Goal: Task Accomplishment & Management: Complete application form

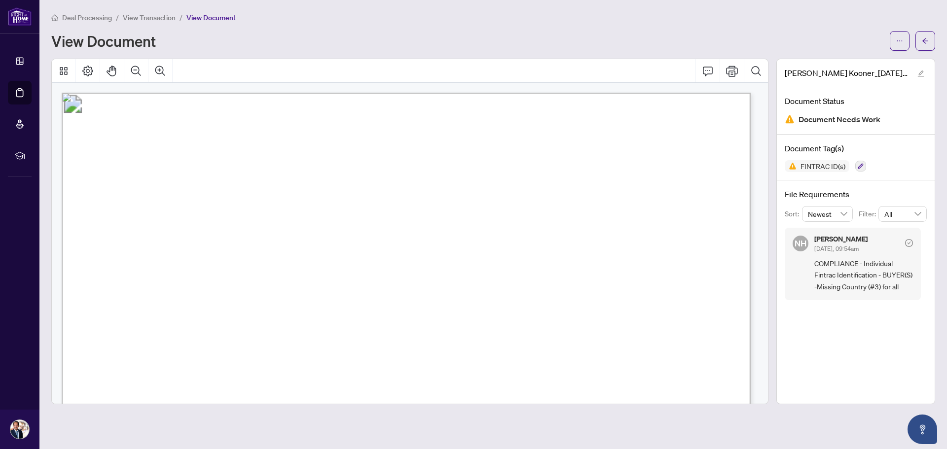
click at [159, 21] on span "View Transaction" at bounding box center [149, 17] width 53 height 9
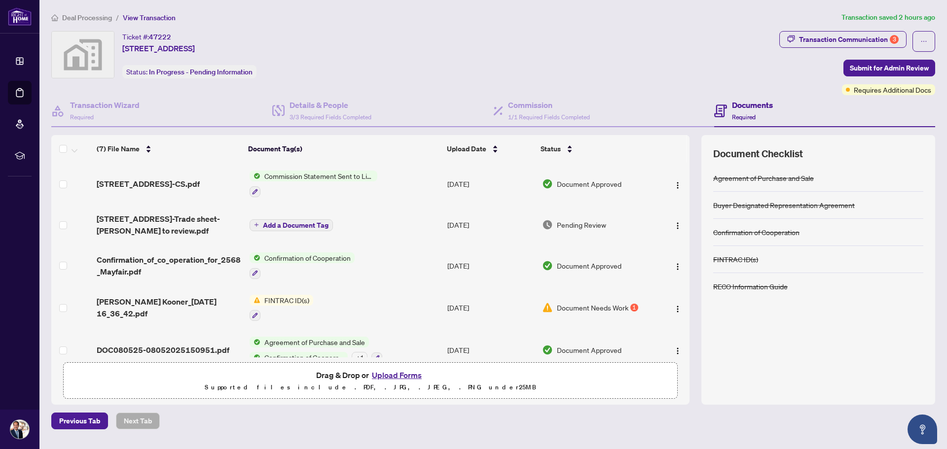
click at [400, 374] on button "Upload Forms" at bounding box center [397, 375] width 56 height 13
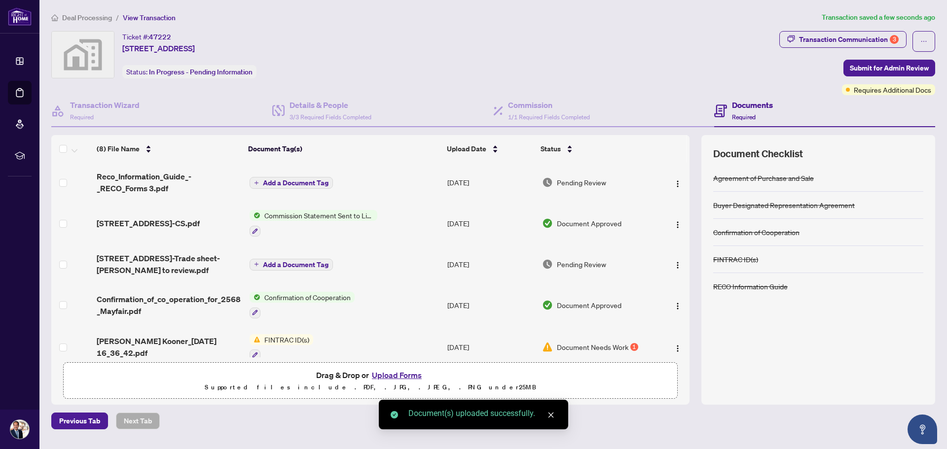
click at [410, 374] on button "Upload Forms" at bounding box center [397, 375] width 56 height 13
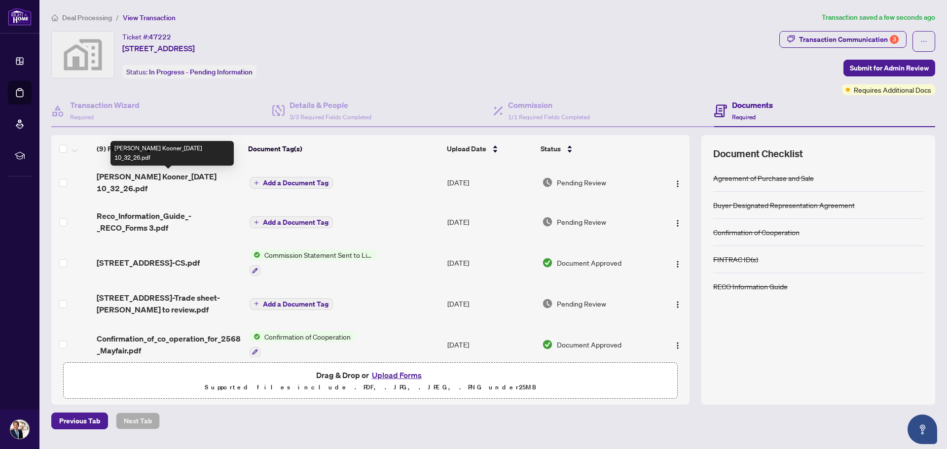
click at [164, 178] on span "[PERSON_NAME] Kooner_[DATE] 10_32_26.pdf" at bounding box center [169, 183] width 145 height 24
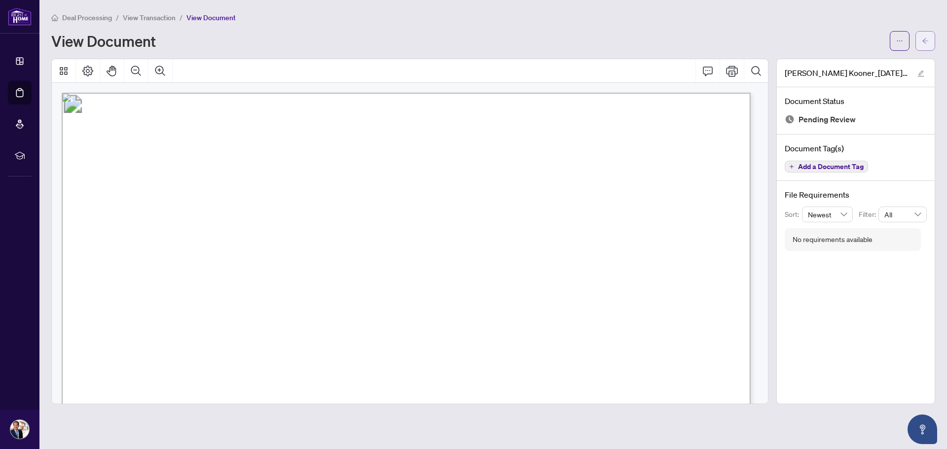
click at [917, 38] on button "button" at bounding box center [925, 41] width 20 height 20
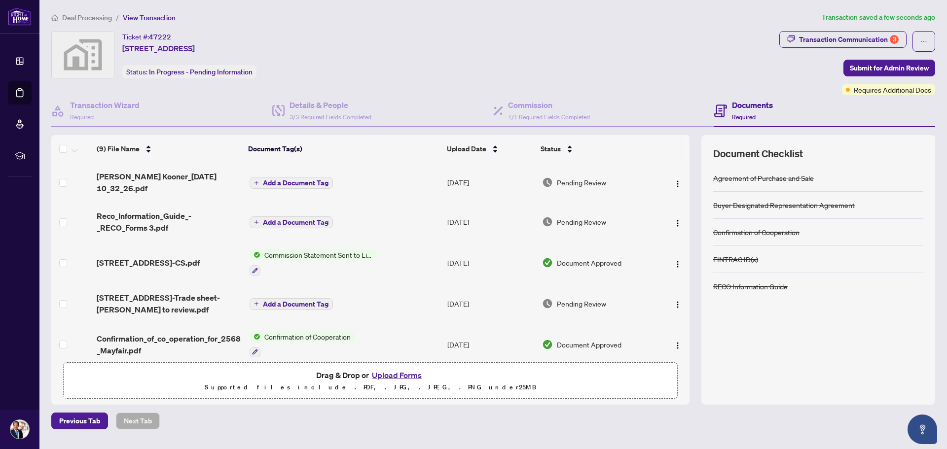
click at [289, 179] on span "Add a Document Tag" at bounding box center [296, 182] width 66 height 7
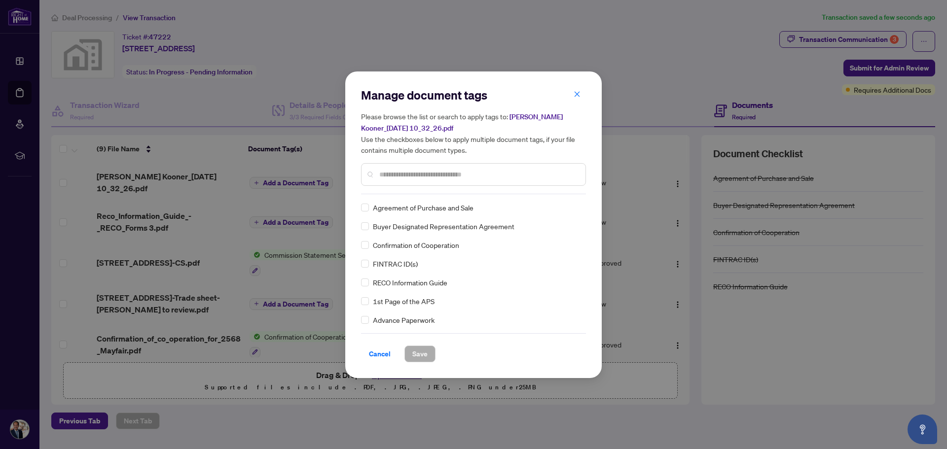
click at [428, 193] on div "Manage document tags Please browse the list or search to apply tags to: [PERSON…" at bounding box center [473, 140] width 225 height 107
click at [404, 177] on input "text" at bounding box center [478, 174] width 198 height 11
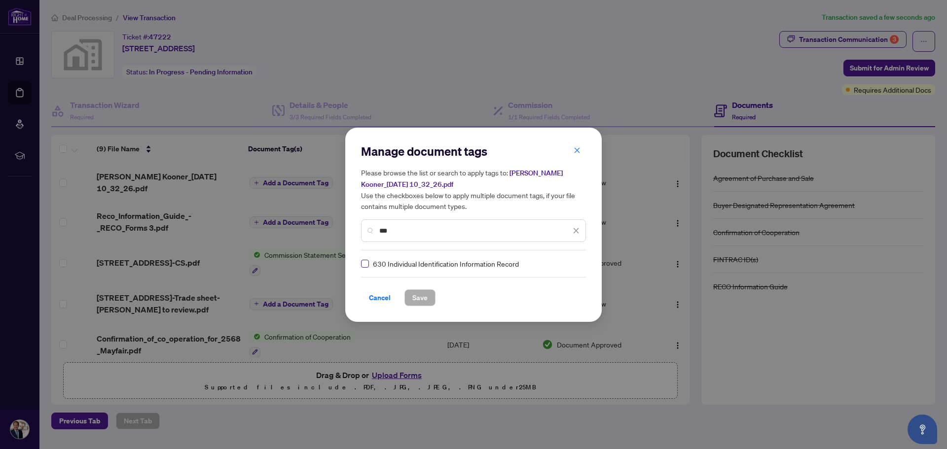
type input "***"
click at [419, 302] on span "Save" at bounding box center [419, 298] width 15 height 16
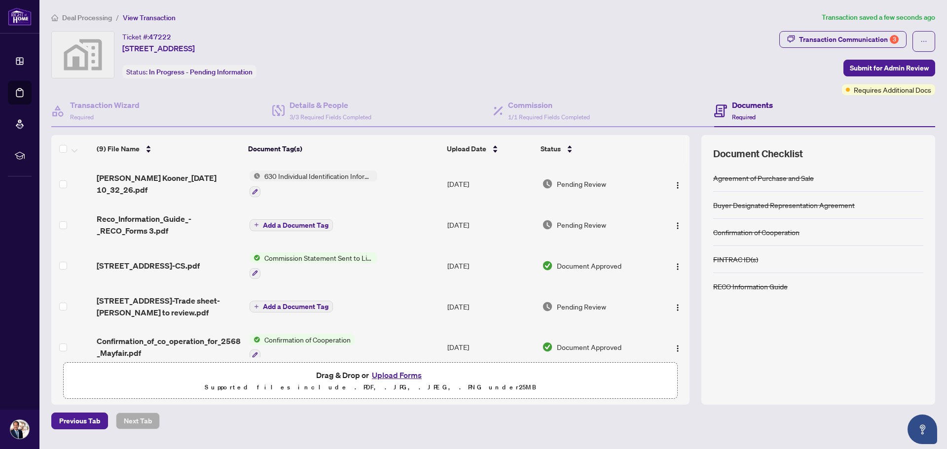
click at [284, 224] on span "Add a Document Tag" at bounding box center [296, 225] width 66 height 7
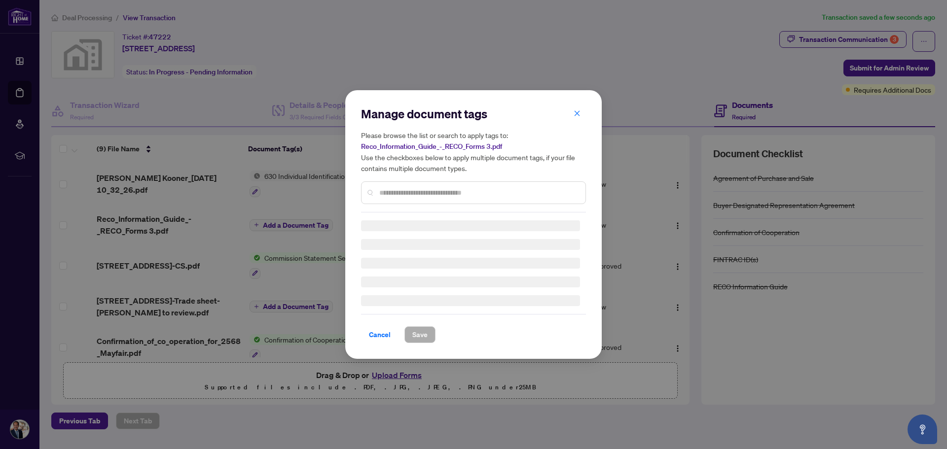
click at [390, 199] on div at bounding box center [473, 192] width 225 height 23
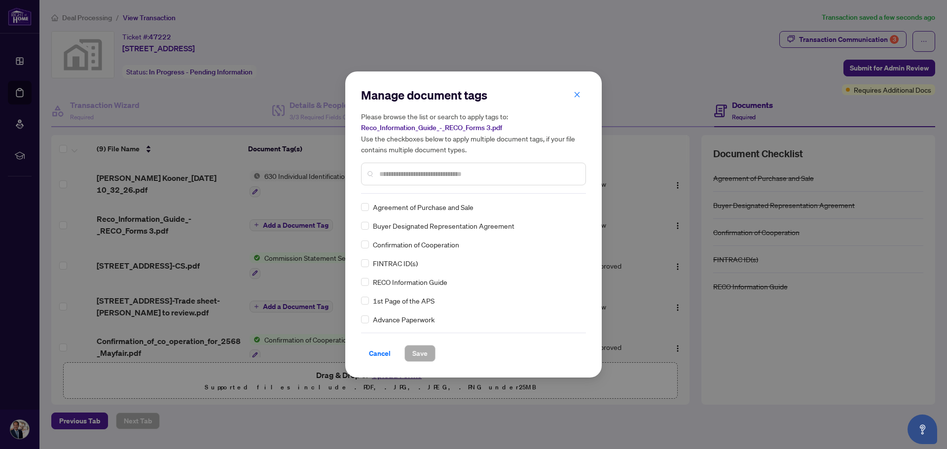
click at [390, 199] on div "Manage document tags Please browse the list or search to apply tags to: Reco_In…" at bounding box center [473, 224] width 225 height 275
click at [391, 175] on input "text" at bounding box center [478, 174] width 198 height 11
type input "****"
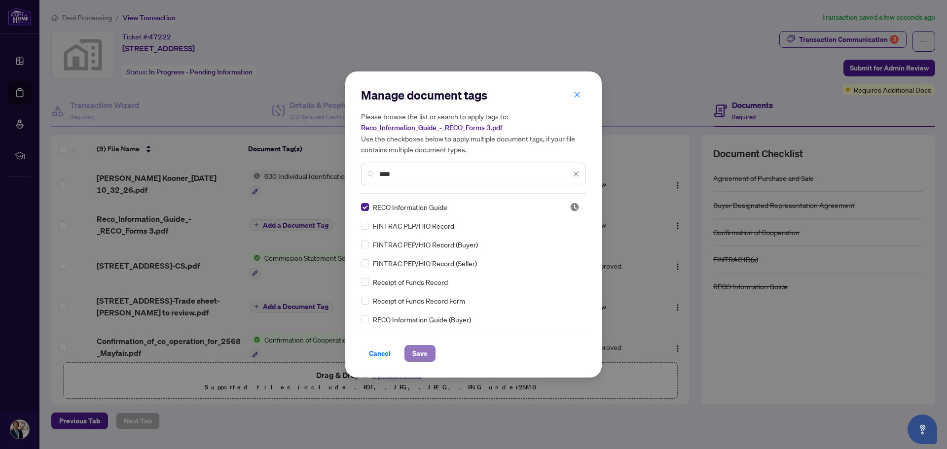
click at [414, 351] on span "Save" at bounding box center [419, 354] width 15 height 16
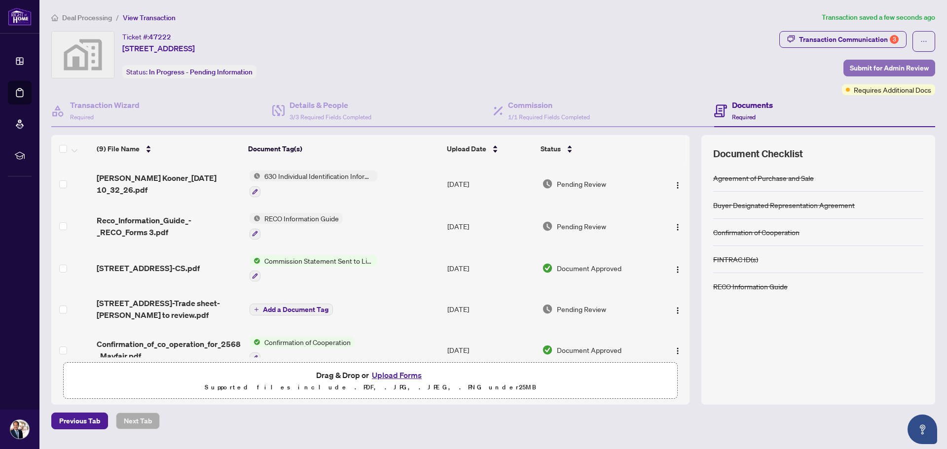
click at [873, 65] on span "Submit for Admin Review" at bounding box center [888, 68] width 79 height 16
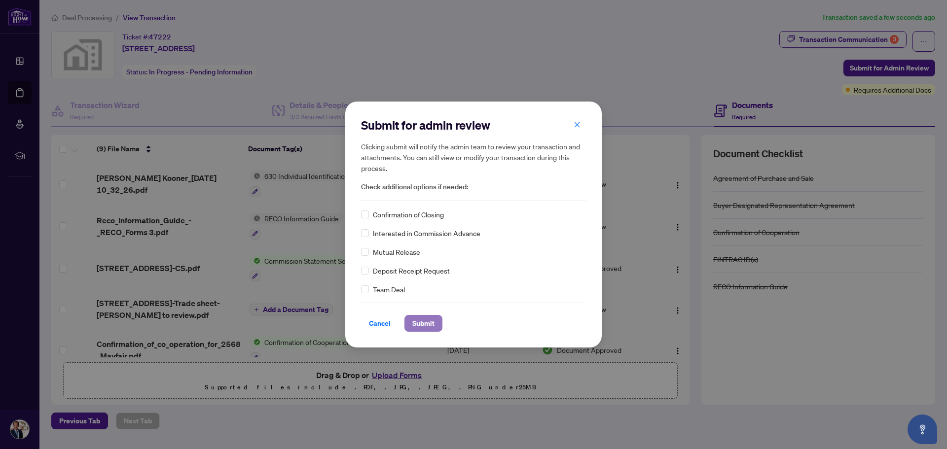
click at [422, 319] on span "Submit" at bounding box center [423, 324] width 22 height 16
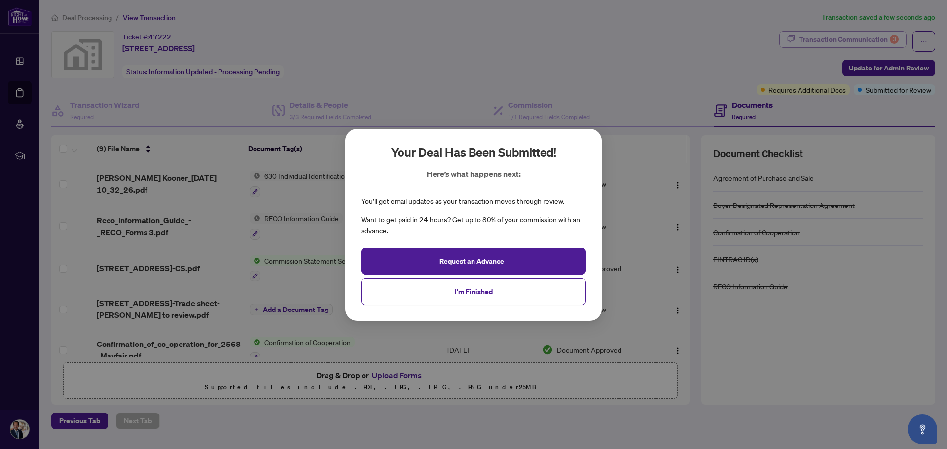
click at [855, 37] on div "Your deal has been submitted! Here’s what happens next: You’ll get email update…" at bounding box center [473, 224] width 947 height 449
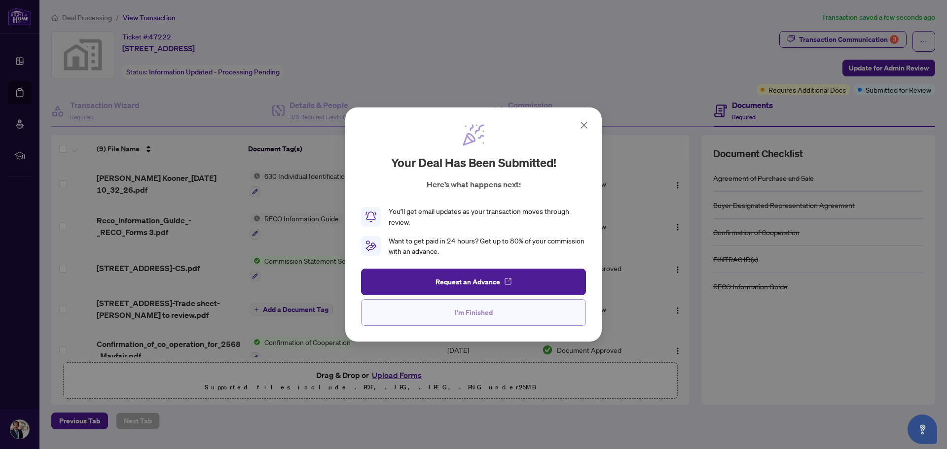
click at [475, 311] on span "I'm Finished" at bounding box center [474, 313] width 38 height 16
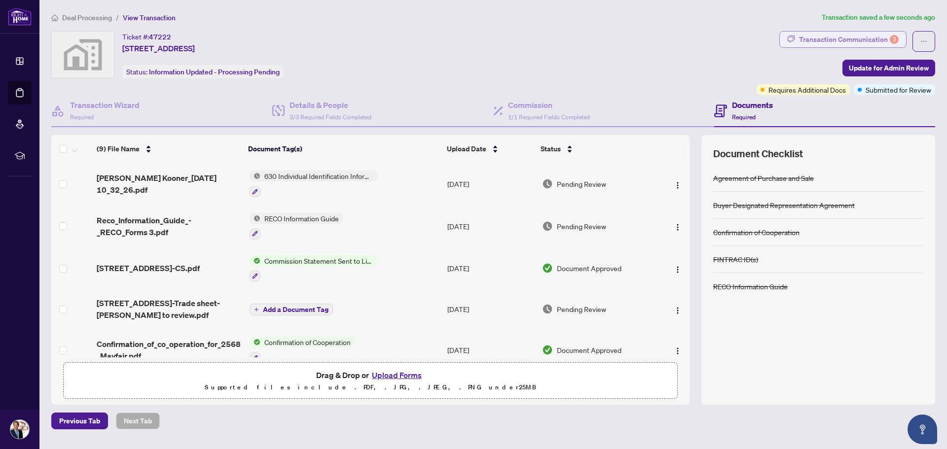
click at [838, 43] on div "Transaction Communication 3" at bounding box center [849, 40] width 100 height 16
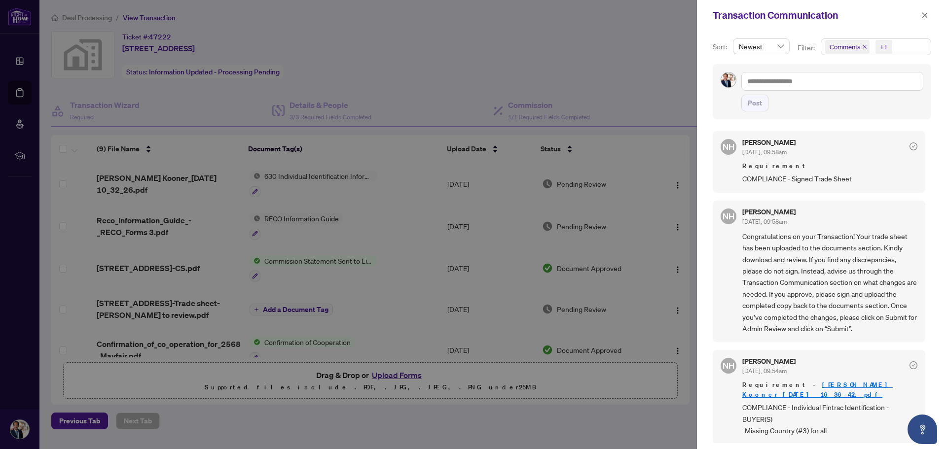
drag, startPoint x: 921, startPoint y: 13, endPoint x: 895, endPoint y: 18, distance: 26.1
click at [920, 13] on button "button" at bounding box center [924, 15] width 13 height 12
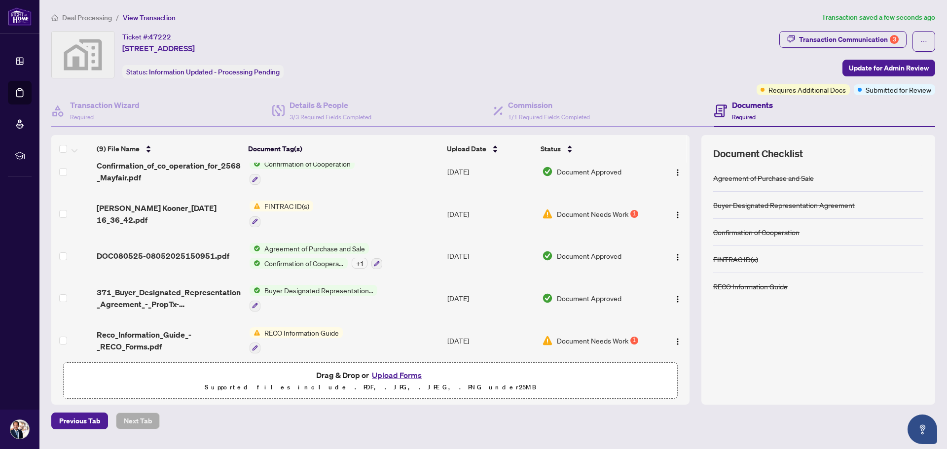
scroll to position [180, 0]
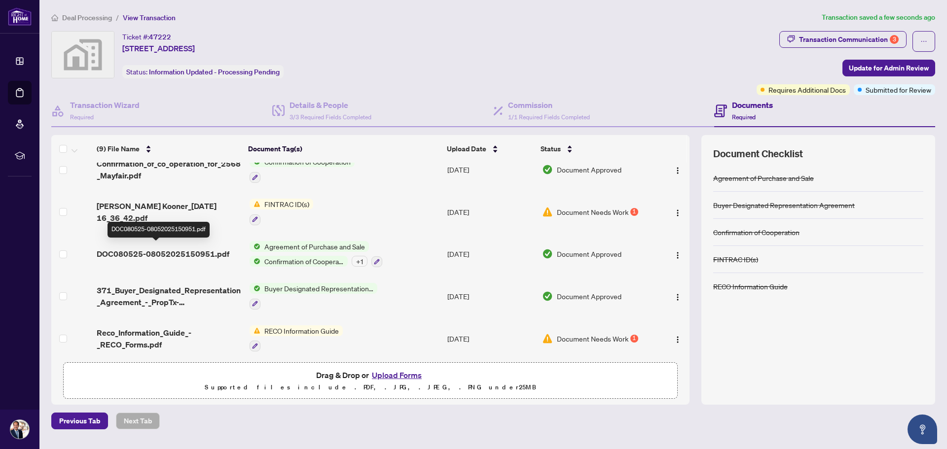
click at [197, 251] on span "DOC080525-08052025150951.pdf" at bounding box center [163, 254] width 133 height 12
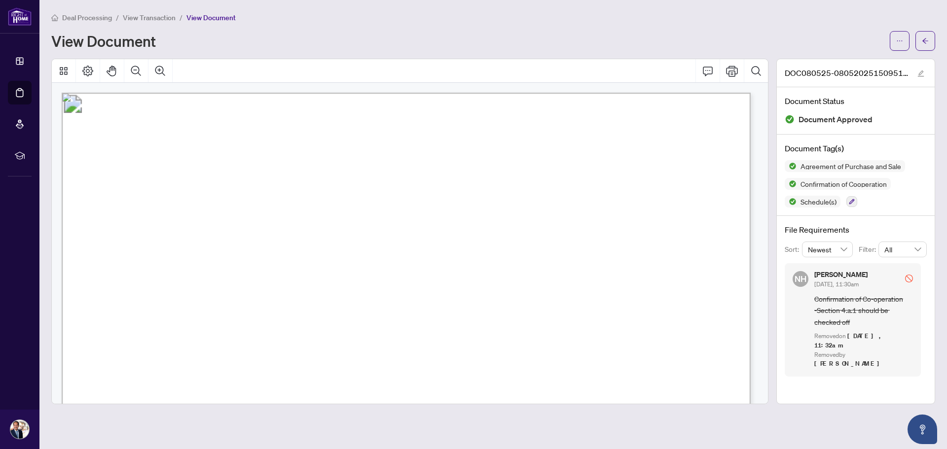
click at [156, 18] on span "View Transaction" at bounding box center [149, 17] width 53 height 9
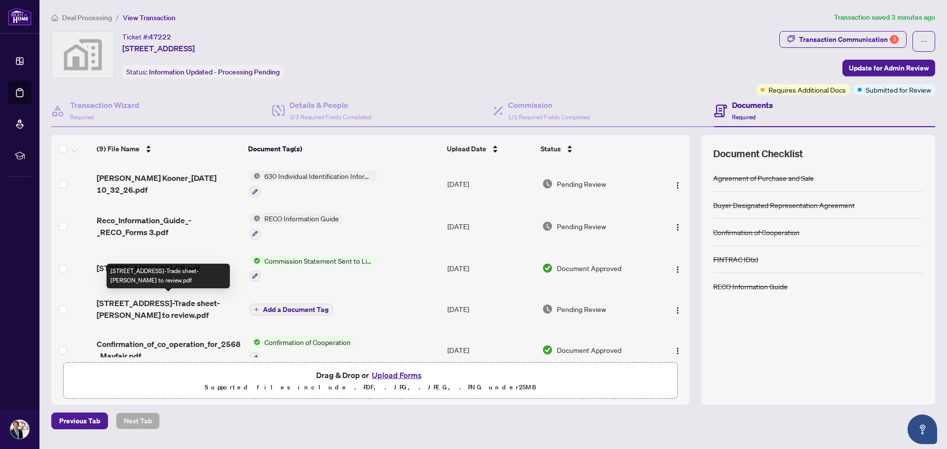
click at [195, 299] on span "[STREET_ADDRESS]-Trade sheet-[PERSON_NAME] to review.pdf" at bounding box center [169, 309] width 145 height 24
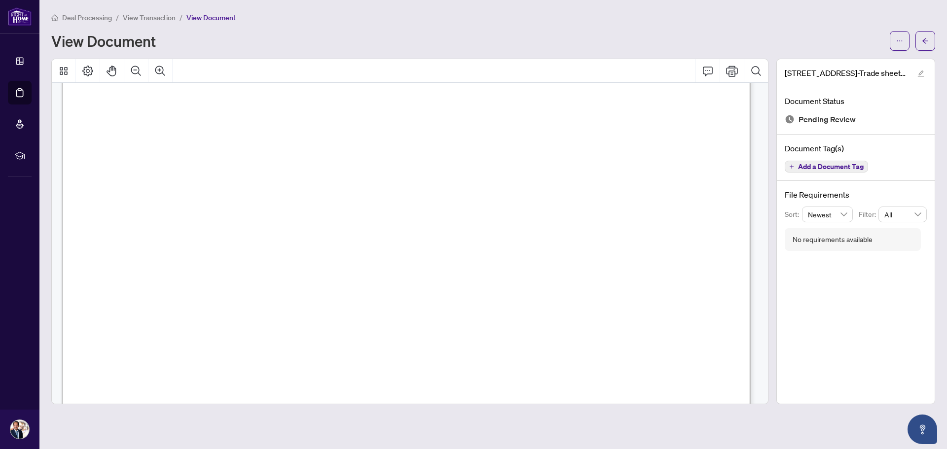
scroll to position [99, 0]
click at [736, 76] on icon "Print" at bounding box center [732, 71] width 12 height 12
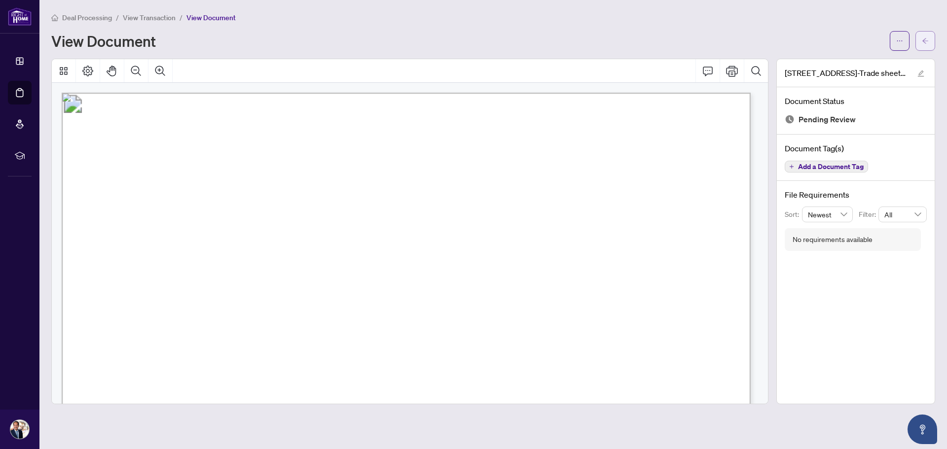
click at [926, 37] on icon "arrow-left" at bounding box center [924, 40] width 7 height 7
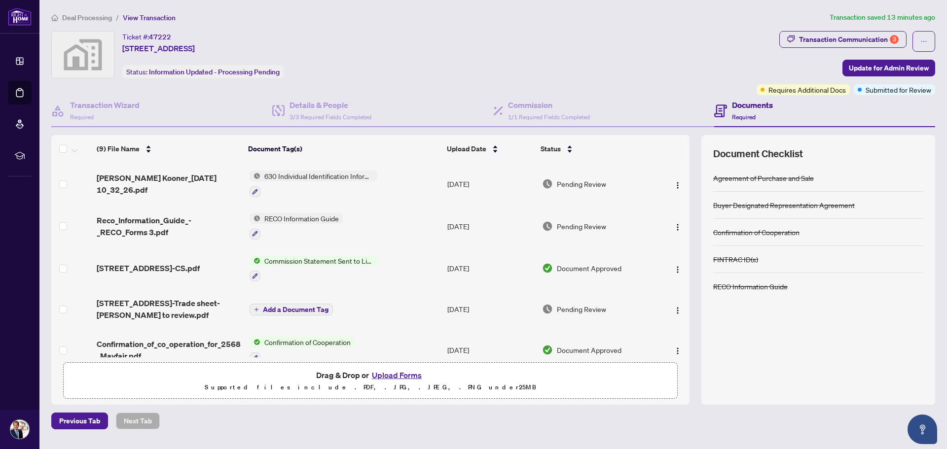
click at [396, 373] on button "Upload Forms" at bounding box center [397, 375] width 56 height 13
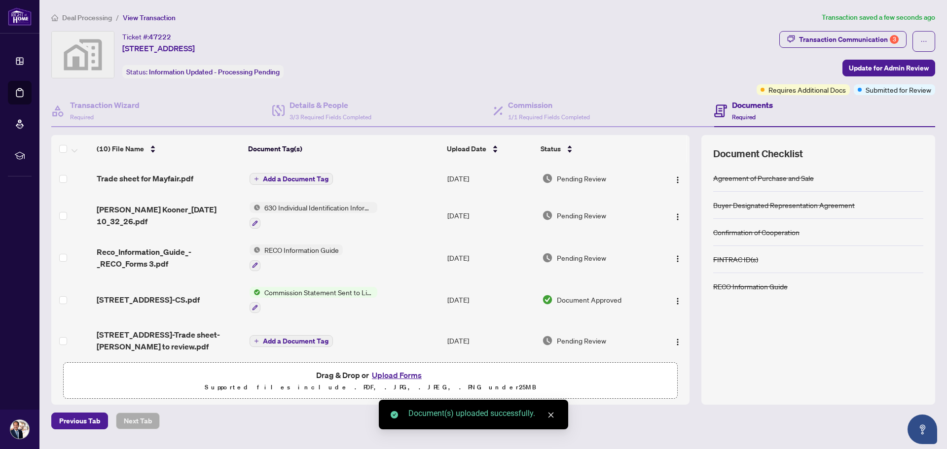
click at [284, 179] on span "Add a Document Tag" at bounding box center [296, 179] width 66 height 7
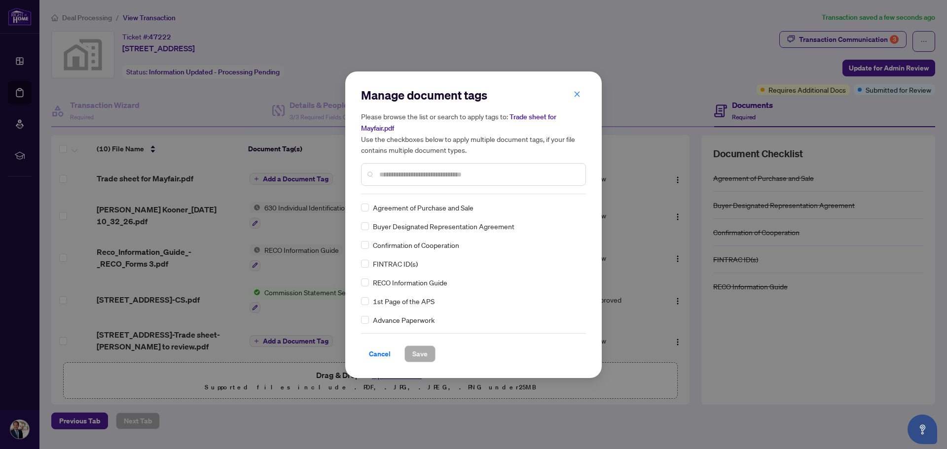
click at [407, 171] on input "text" at bounding box center [478, 174] width 198 height 11
type input "*****"
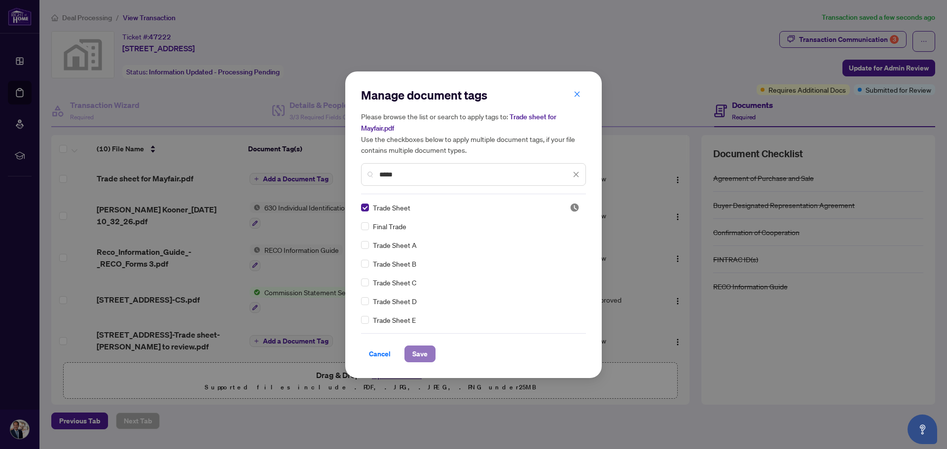
click at [417, 354] on span "Save" at bounding box center [419, 354] width 15 height 16
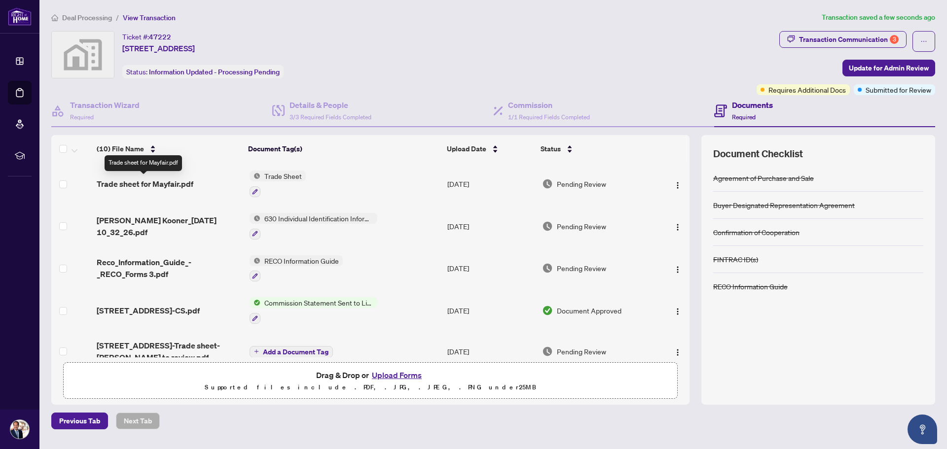
click at [173, 187] on span "Trade sheet for Mayfair.pdf" at bounding box center [145, 184] width 97 height 12
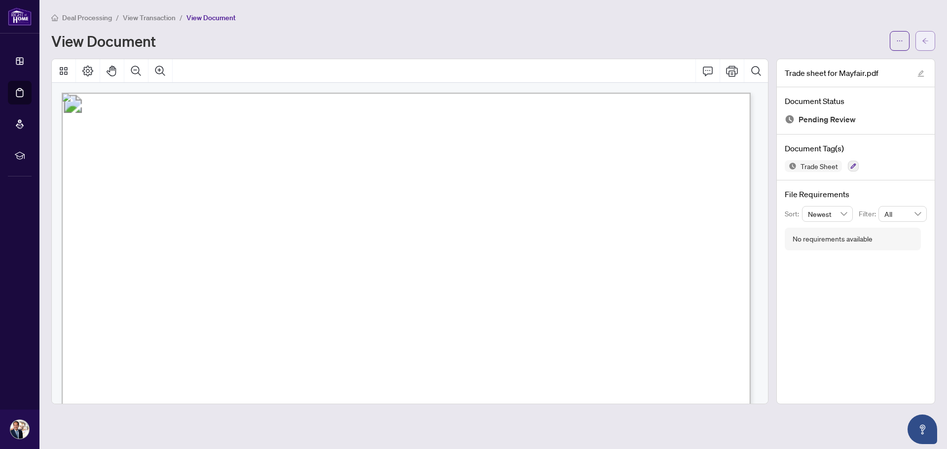
click at [924, 44] on span "button" at bounding box center [924, 41] width 7 height 16
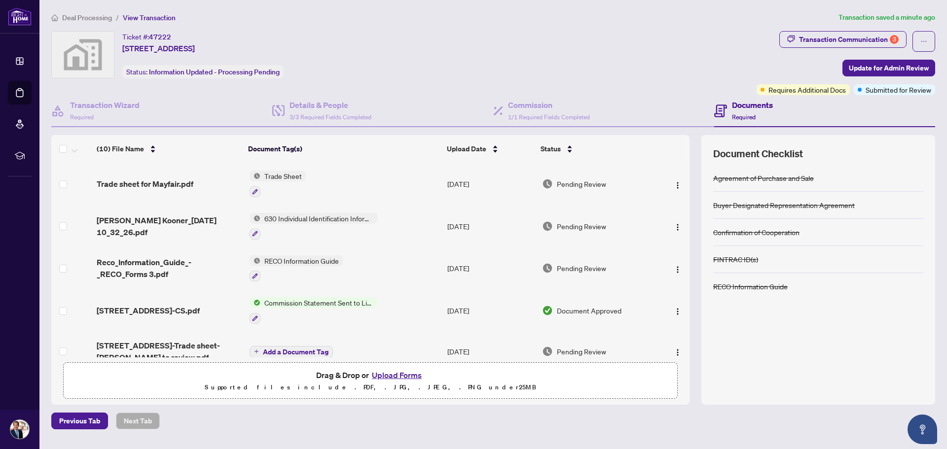
click at [367, 65] on div "Ticket #: 47222 [STREET_ADDRESS] Status: Information Updated - Processing Pendi…" at bounding box center [401, 54] width 701 height 47
